Goal: Information Seeking & Learning: Learn about a topic

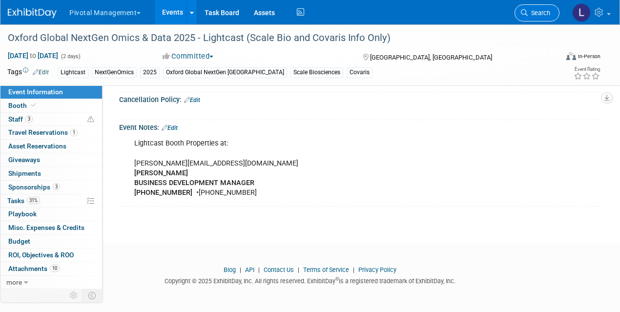
click at [543, 14] on span "Search" at bounding box center [539, 12] width 22 height 7
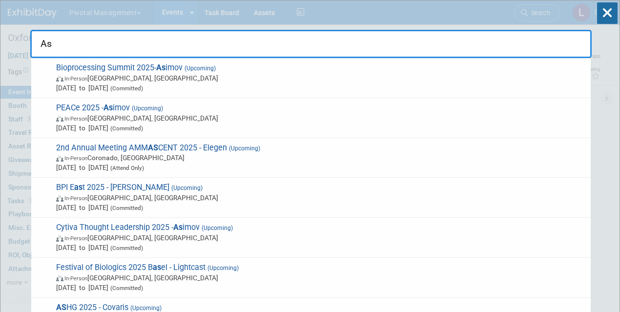
type input "A"
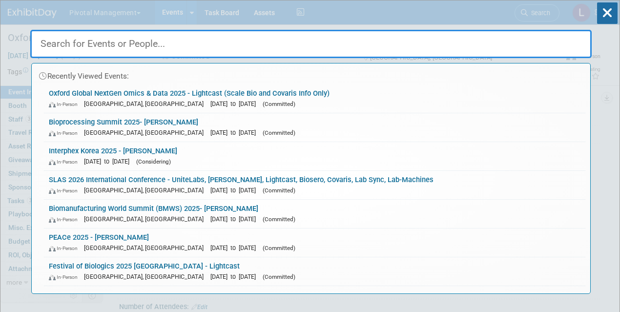
type input "I"
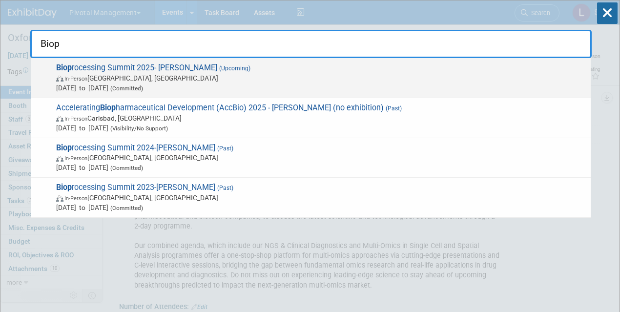
type input "Biop"
click at [145, 94] on div "Biop rocessing Summit 2025- [PERSON_NAME] (Upcoming) In-Person [GEOGRAPHIC_DATA…" at bounding box center [311, 78] width 560 height 40
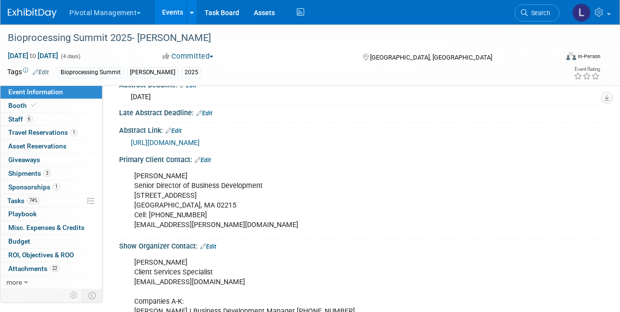
scroll to position [611, 0]
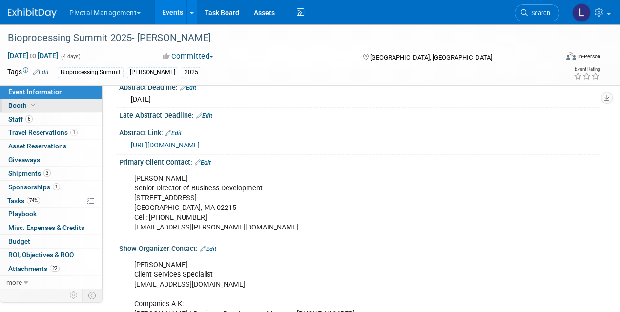
click at [51, 105] on link "Booth" at bounding box center [51, 105] width 102 height 13
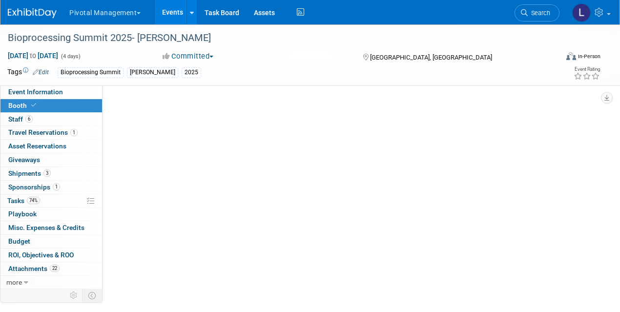
select select "Yes"
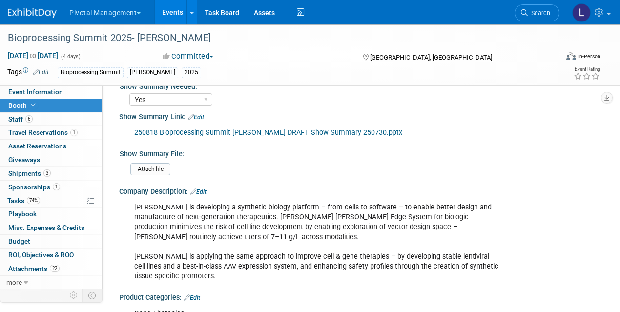
scroll to position [342, 0]
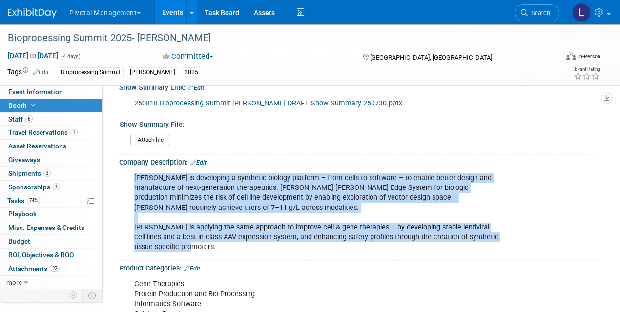
drag, startPoint x: 135, startPoint y: 178, endPoint x: 377, endPoint y: 242, distance: 250.5
click at [377, 242] on div "Asimov is developing a synthetic biology platform – from cells to software – to…" at bounding box center [316, 212] width 378 height 88
copy div "Asimov is developing a synthetic biology platform – from cells to software – to…"
